Goal: Task Accomplishment & Management: Manage account settings

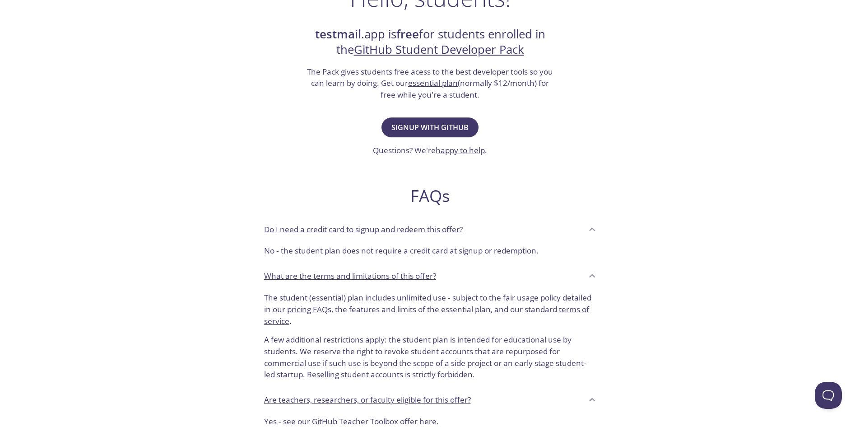
scroll to position [181, 0]
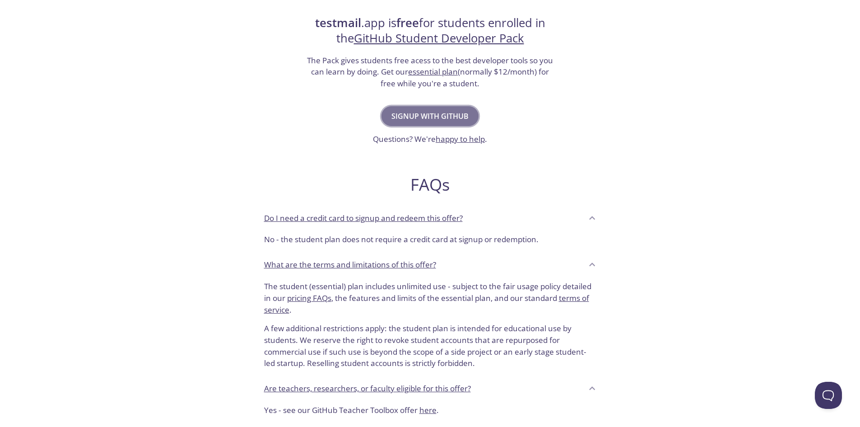
click at [452, 115] on span "Signup with GitHub" at bounding box center [430, 116] width 77 height 13
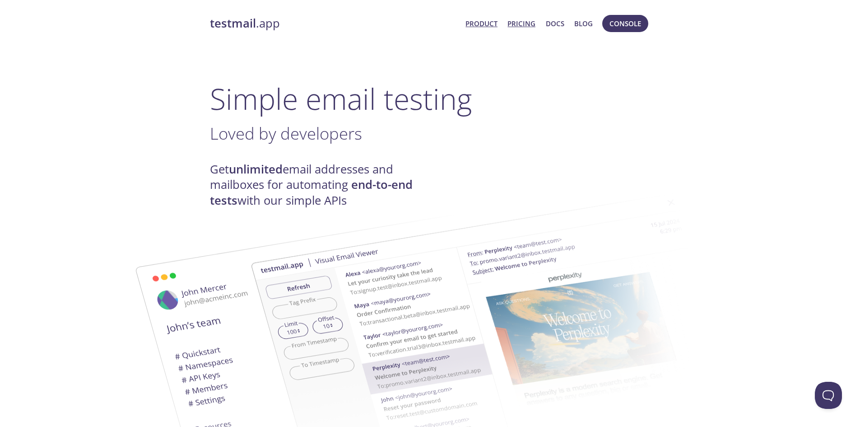
click at [532, 25] on link "Pricing" at bounding box center [522, 24] width 28 height 12
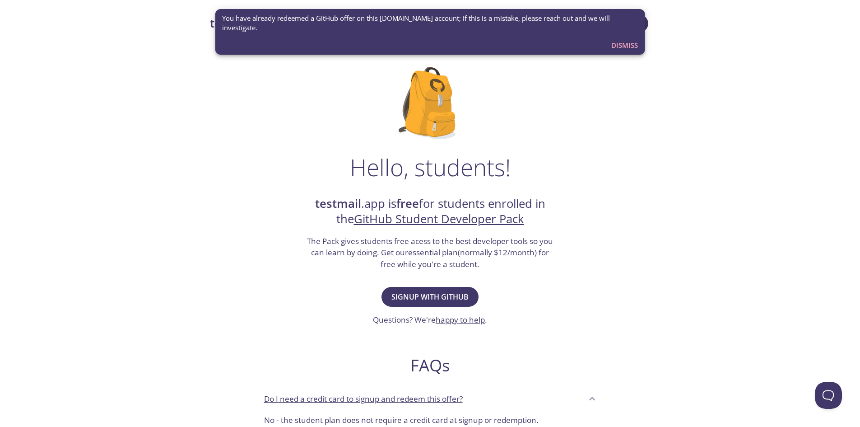
click at [504, 155] on h1 "Hello, students!" at bounding box center [430, 167] width 161 height 27
click at [448, 301] on span "Signup with GitHub" at bounding box center [430, 296] width 77 height 13
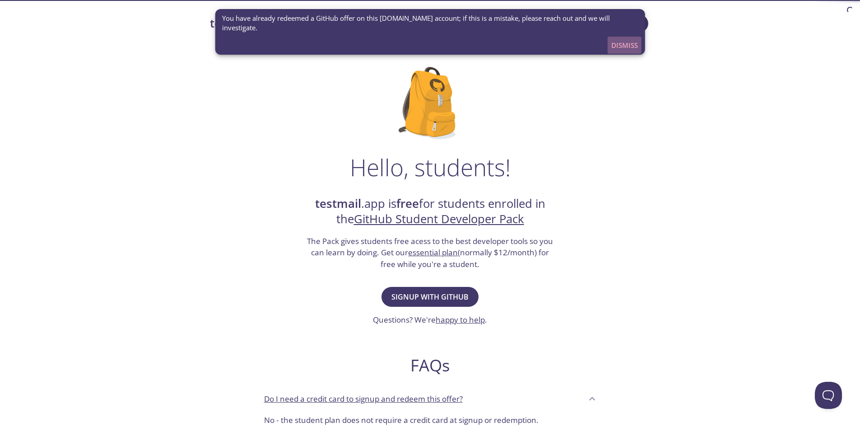
click at [619, 39] on span "Dismiss" at bounding box center [624, 45] width 27 height 12
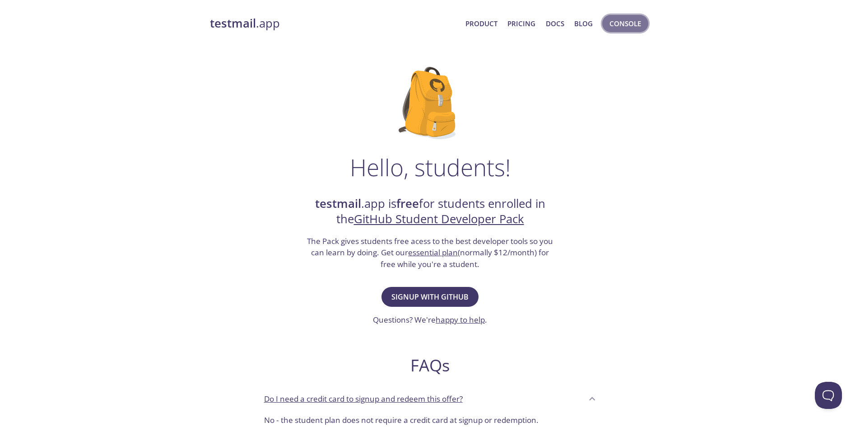
click at [625, 21] on span "Console" at bounding box center [626, 24] width 32 height 12
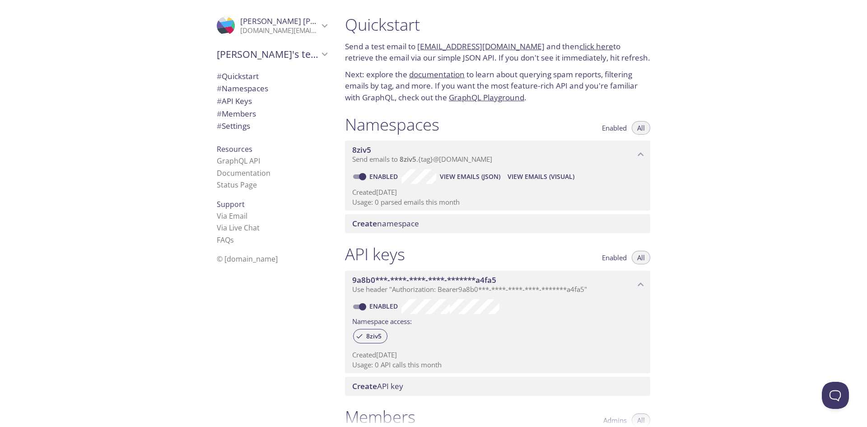
click at [276, 30] on p "mmeehdi.mma@gmail.com" at bounding box center [279, 30] width 79 height 9
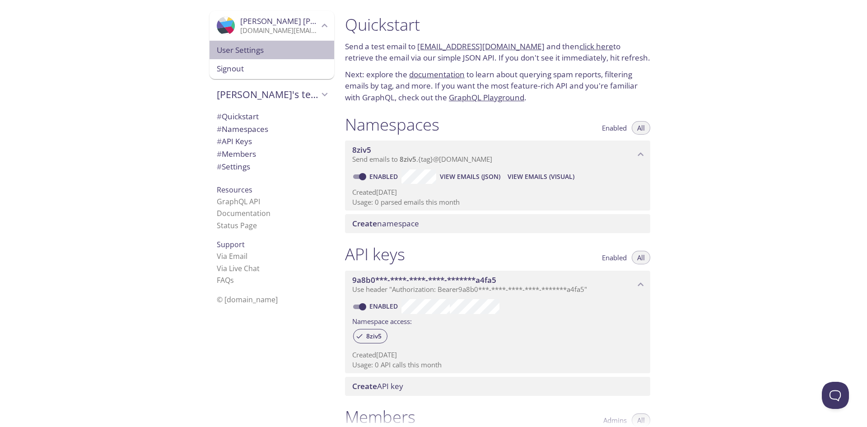
click at [245, 56] on span "User Settings" at bounding box center [272, 50] width 110 height 12
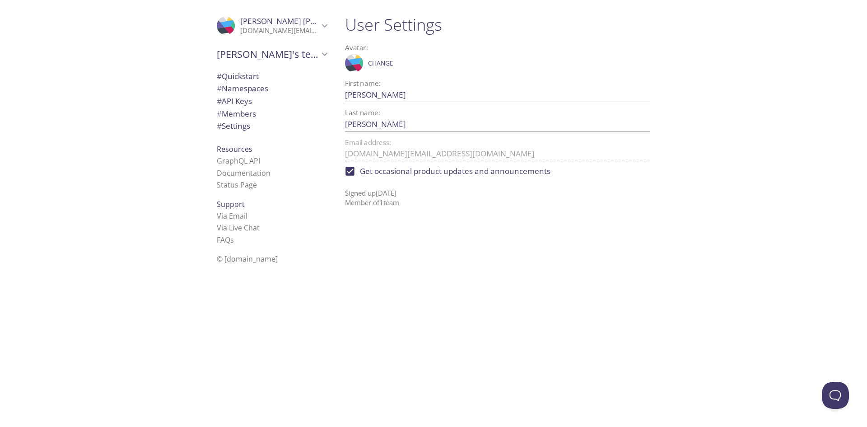
click at [367, 172] on span "Get occasional product updates and announcements" at bounding box center [455, 171] width 191 height 12
click at [360, 172] on input "Get occasional product updates and announcements" at bounding box center [350, 171] width 20 height 20
checkbox input "false"
click at [367, 172] on label "Get occasional product updates and announcements" at bounding box center [459, 171] width 210 height 20
click at [235, 163] on link "GraphQL API" at bounding box center [238, 161] width 43 height 10
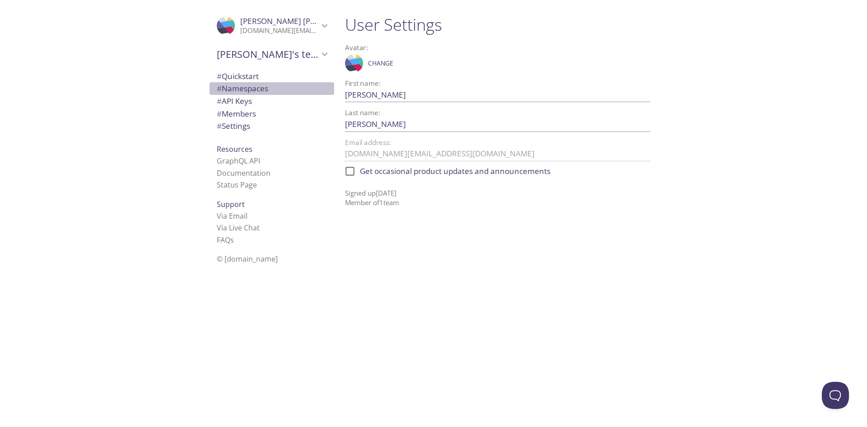
click at [249, 89] on span "# Namespaces" at bounding box center [242, 88] width 51 height 10
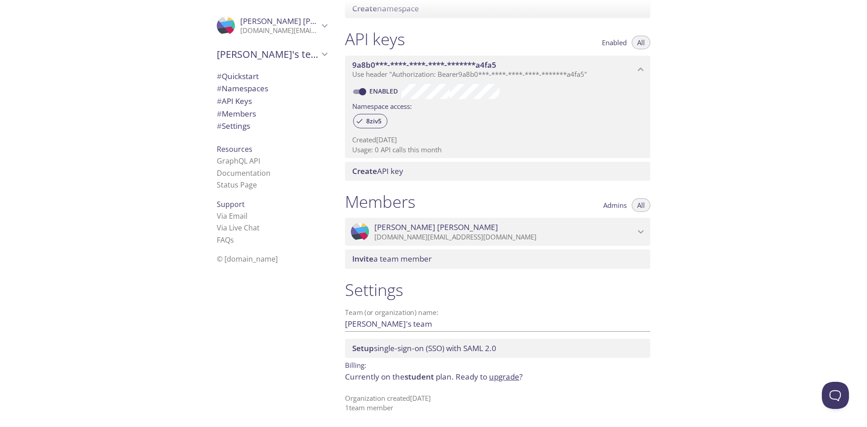
scroll to position [215, 0]
click at [243, 220] on li "Via Email" at bounding box center [272, 216] width 110 height 12
click at [233, 218] on link "Via Email" at bounding box center [232, 216] width 31 height 10
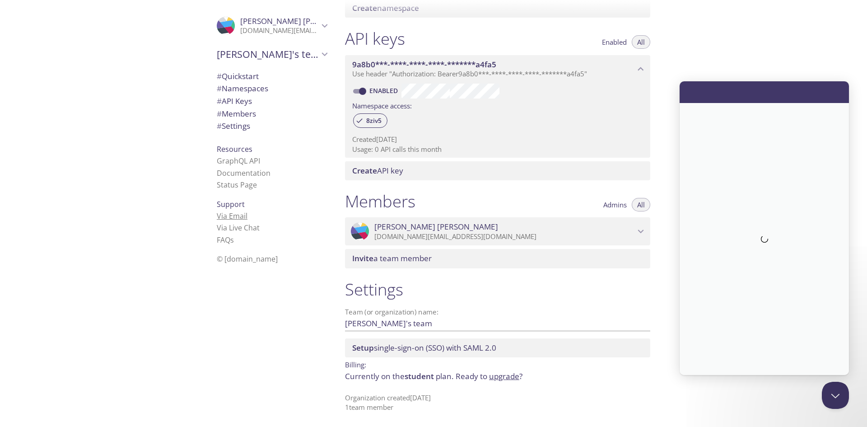
scroll to position [0, 0]
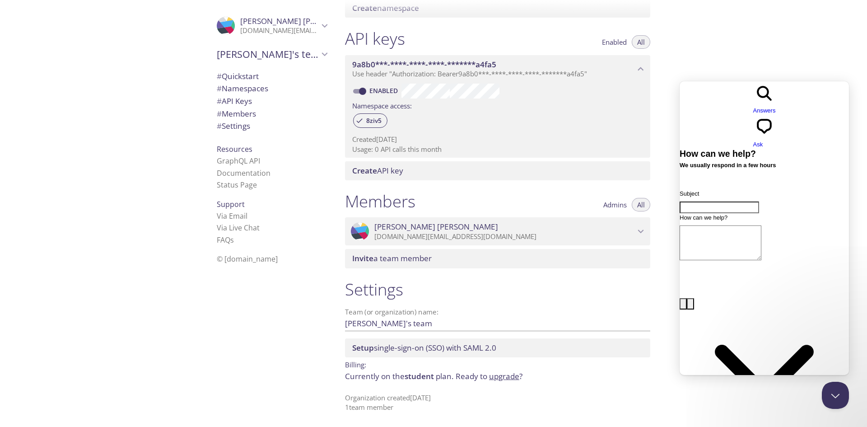
click at [789, 60] on div "Quickstart Send a test email to 8ziv5.test@inbox.testmail.app and then click he…" at bounding box center [602, 213] width 529 height 427
click at [252, 58] on span "Mehdi's team" at bounding box center [268, 54] width 102 height 13
click at [249, 74] on span "Create new team" at bounding box center [272, 76] width 110 height 12
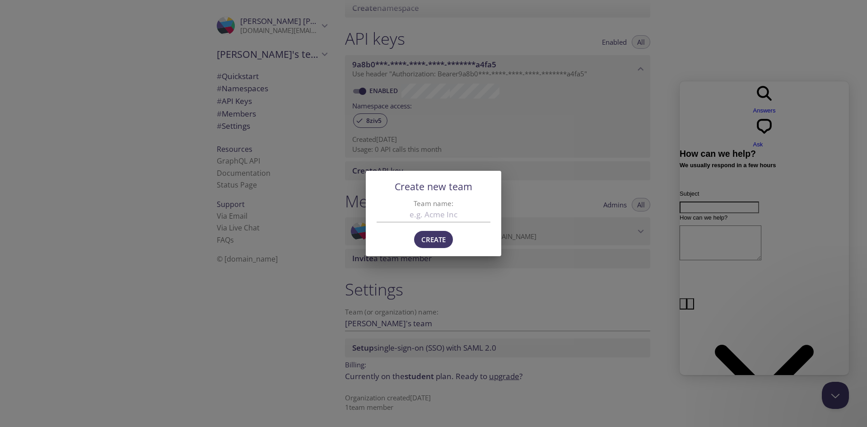
click at [367, 168] on div "Create new team Team name: Create" at bounding box center [433, 213] width 867 height 427
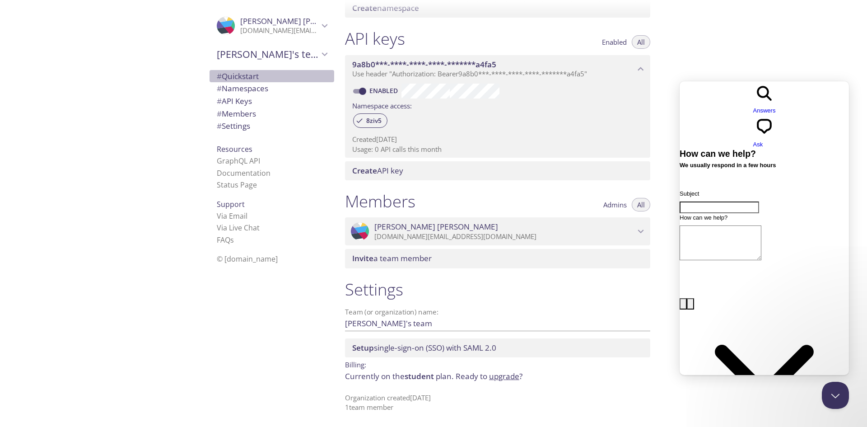
click at [300, 70] on span "# Quickstart" at bounding box center [272, 76] width 110 height 12
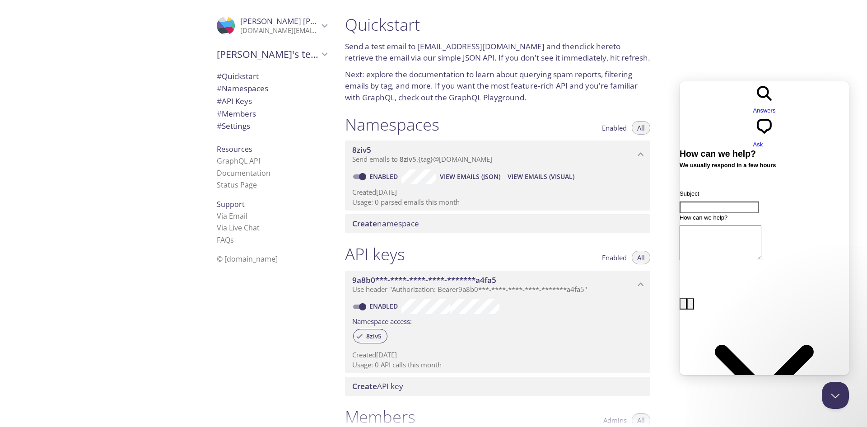
click at [268, 24] on span "Mehdi Mahmoud" at bounding box center [302, 21] width 124 height 10
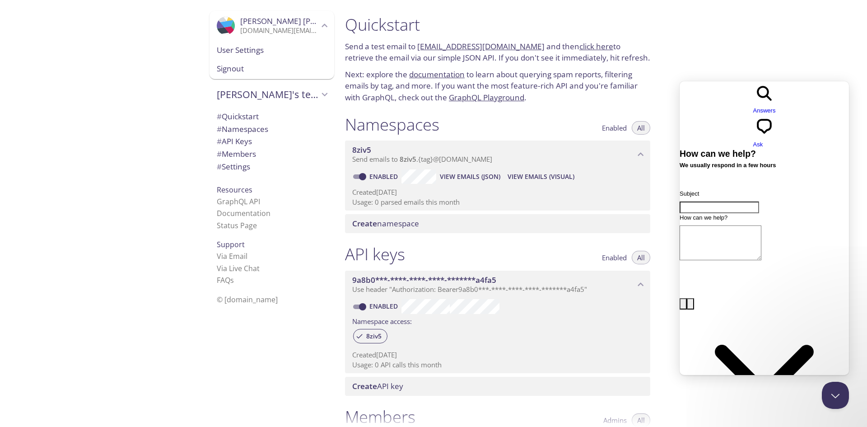
click at [254, 50] on span "User Settings" at bounding box center [272, 50] width 110 height 12
